Goal: Task Accomplishment & Management: Complete application form

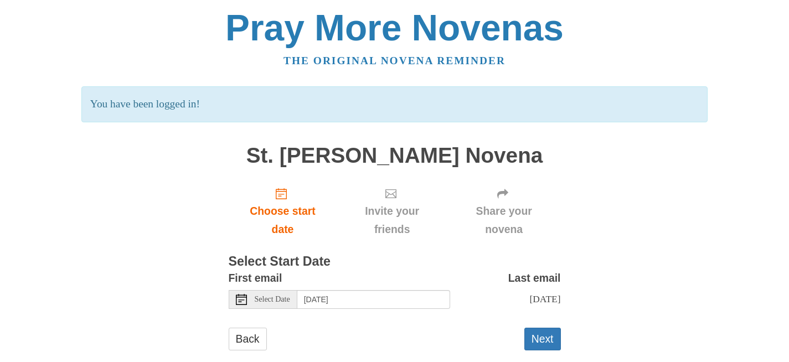
scroll to position [21, 0]
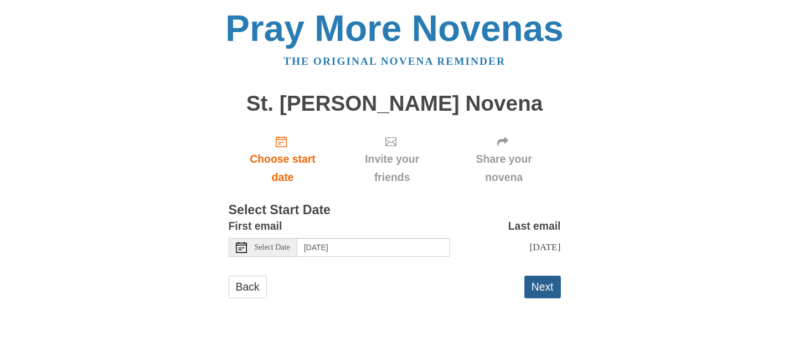
click at [538, 284] on button "Next" at bounding box center [542, 287] width 37 height 23
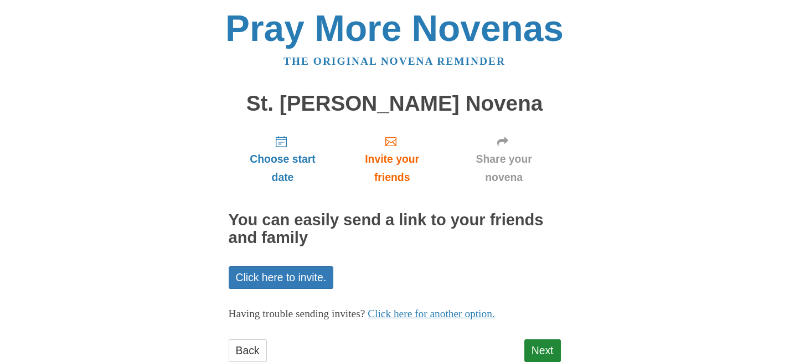
scroll to position [32, 0]
